Goal: Task Accomplishment & Management: Use online tool/utility

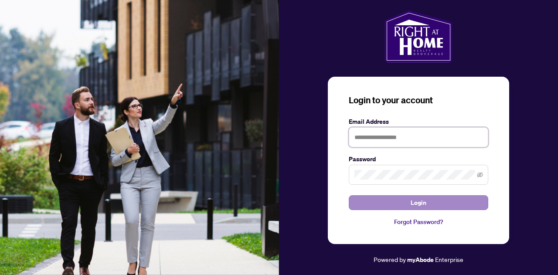
type input "**********"
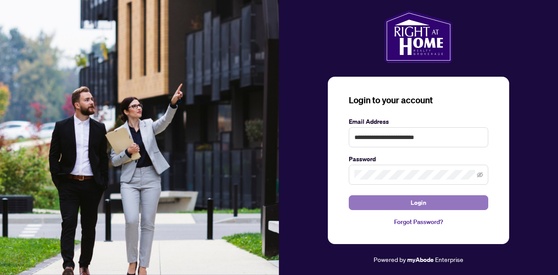
click at [435, 205] on button "Login" at bounding box center [418, 202] width 139 height 15
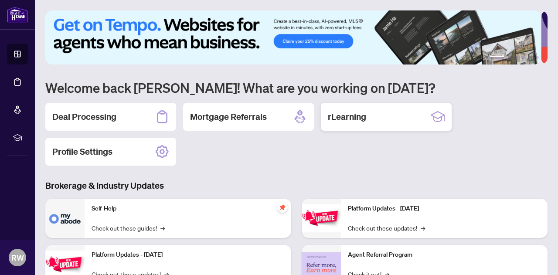
click at [368, 122] on div "rLearning" at bounding box center [386, 117] width 131 height 28
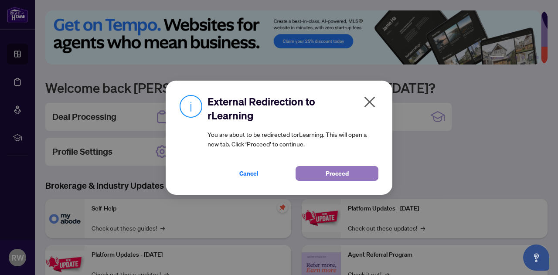
click at [347, 173] on button "Proceed" at bounding box center [337, 173] width 83 height 15
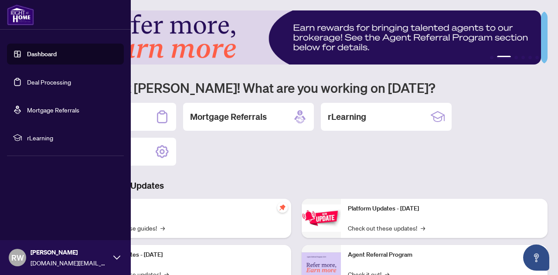
click at [35, 139] on span "rLearning" at bounding box center [72, 138] width 91 height 10
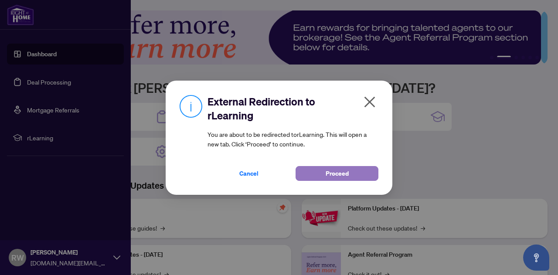
click at [322, 173] on button "Proceed" at bounding box center [337, 173] width 83 height 15
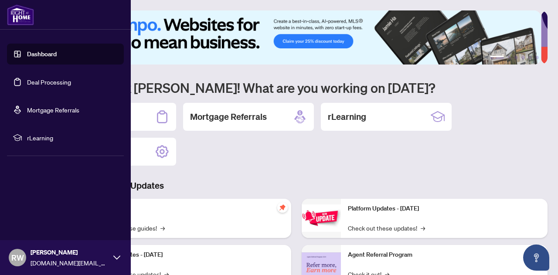
click at [48, 53] on link "Dashboard" at bounding box center [42, 54] width 30 height 8
click at [42, 81] on link "Deal Processing" at bounding box center [49, 82] width 44 height 8
